Goal: Check status: Check status

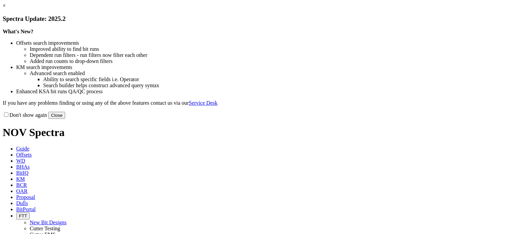
click at [6, 8] on link "×" at bounding box center [4, 6] width 3 height 6
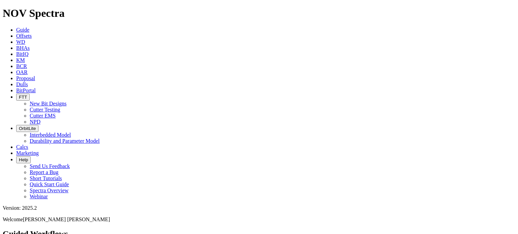
click at [19, 95] on icon "button" at bounding box center [19, 97] width 0 height 5
click at [60, 107] on link "Cutter Testing" at bounding box center [45, 110] width 31 height 6
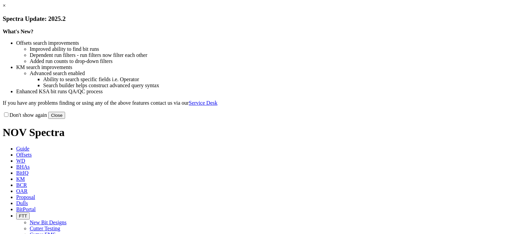
click at [6, 8] on link "×" at bounding box center [4, 6] width 3 height 6
select select "New Bit Design"
click at [6, 8] on link "×" at bounding box center [4, 6] width 3 height 6
click at [47, 118] on label "Don't show again" at bounding box center [25, 115] width 44 height 6
click at [8, 117] on input "Don't show again" at bounding box center [6, 115] width 4 height 4
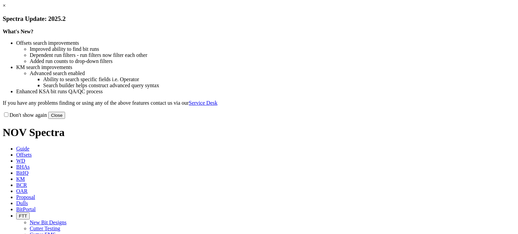
checkbox input "true"
click at [65, 119] on button "Close" at bounding box center [56, 115] width 17 height 7
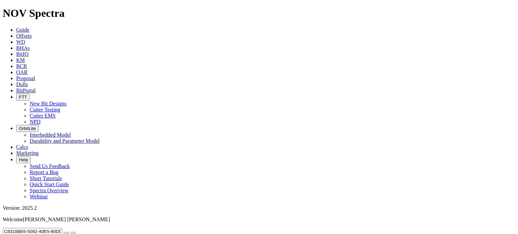
radio input "false"
radio input "true"
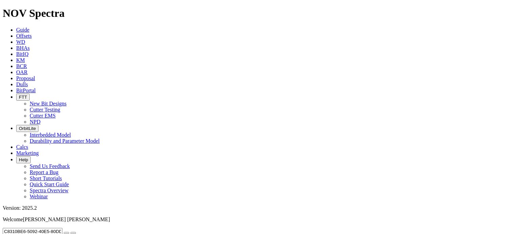
checkbox input "false"
select select "New Bit Design"
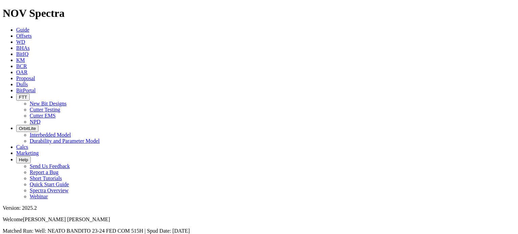
scroll to position [756, 0]
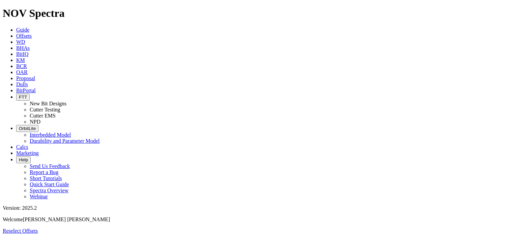
select select "Cutter"
